Goal: Find specific page/section: Find specific page/section

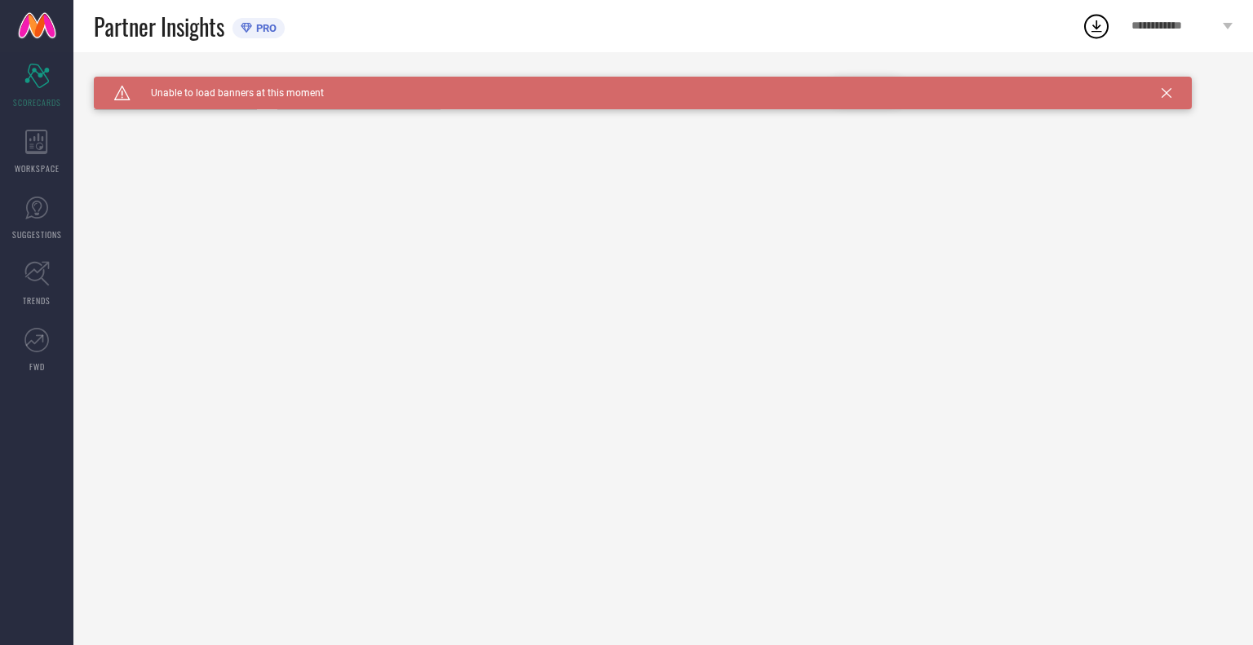
type input "All"
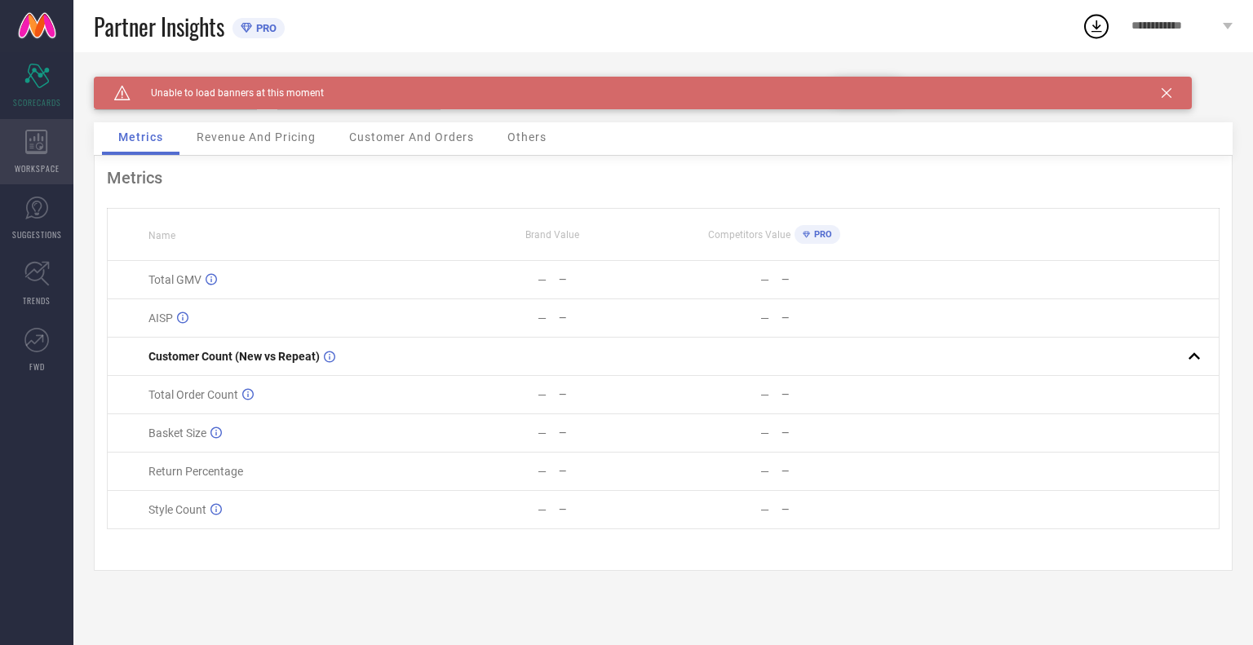
click at [39, 136] on icon at bounding box center [36, 142] width 22 height 24
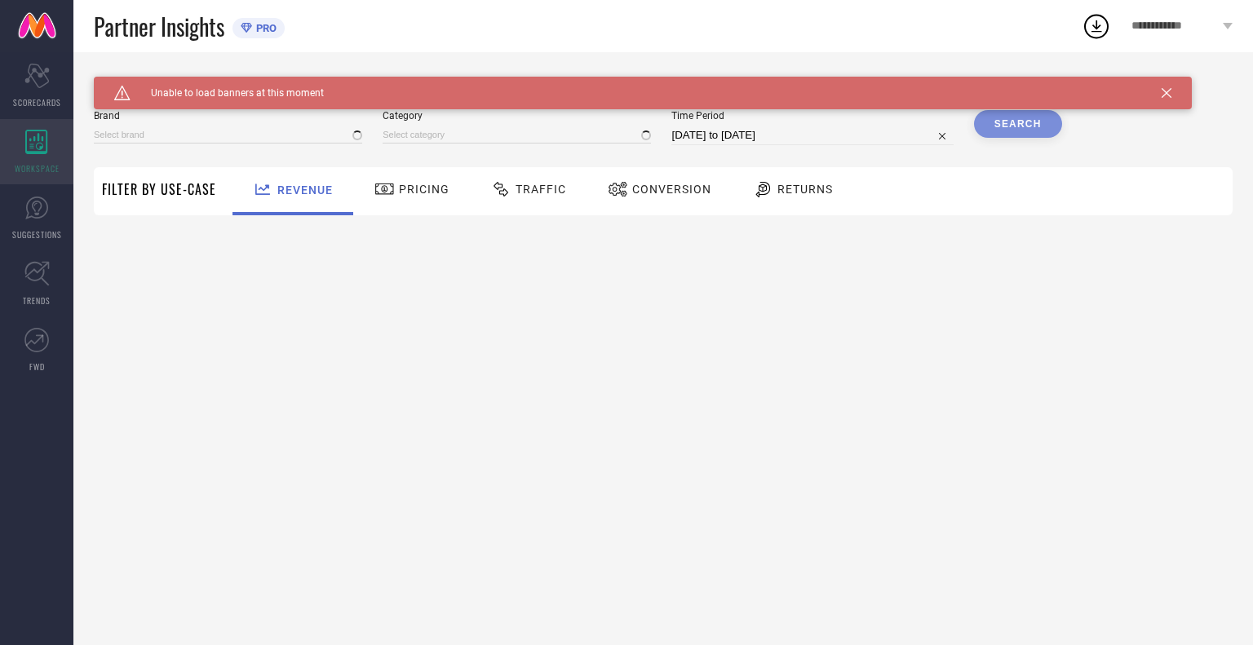
type input "BAESD"
type input "All"
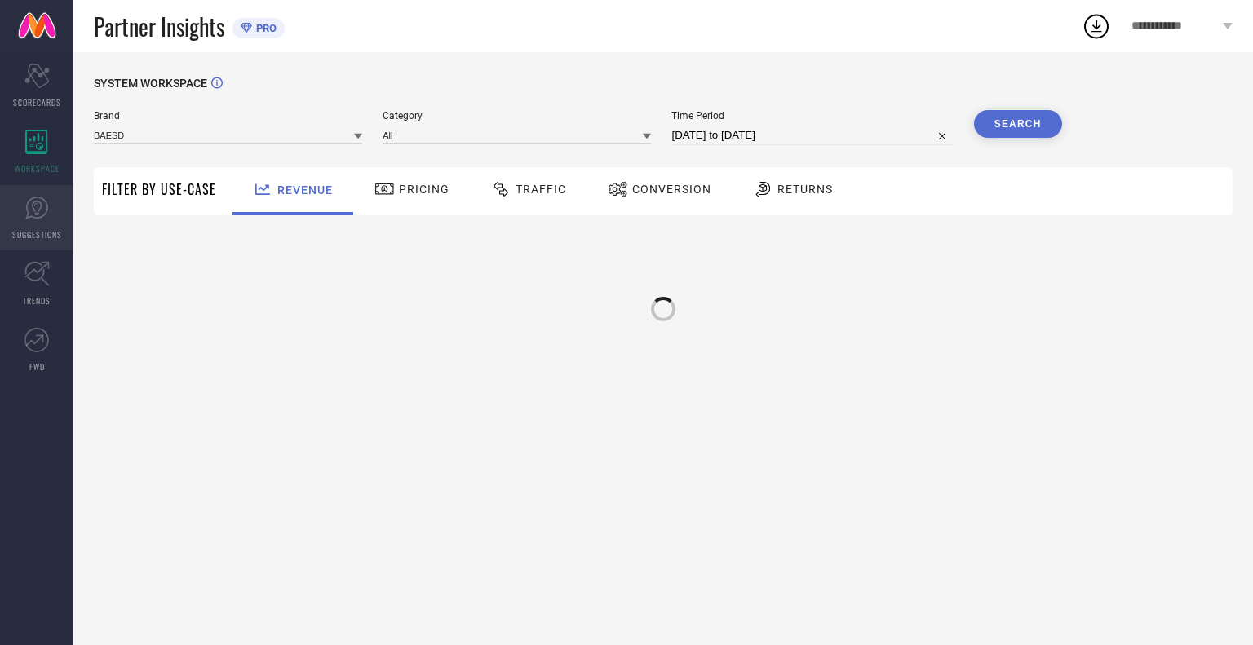
click at [40, 196] on icon at bounding box center [36, 208] width 24 height 24
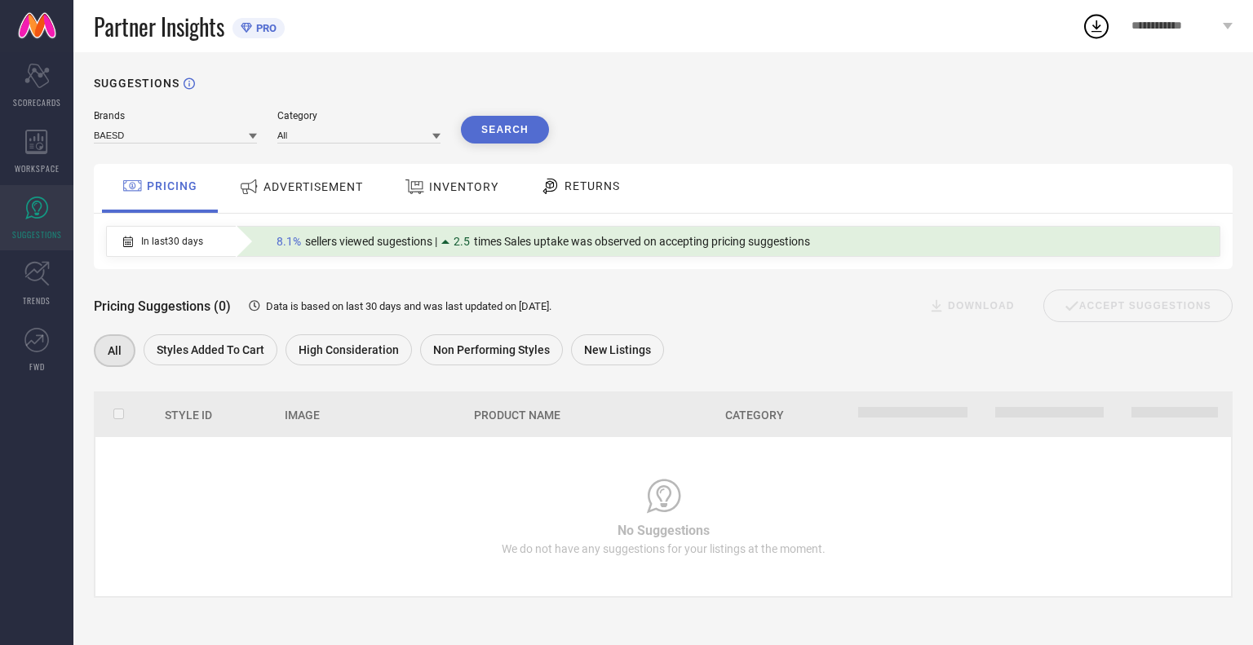
click at [19, 37] on link at bounding box center [36, 26] width 73 height 52
